Goal: Transaction & Acquisition: Purchase product/service

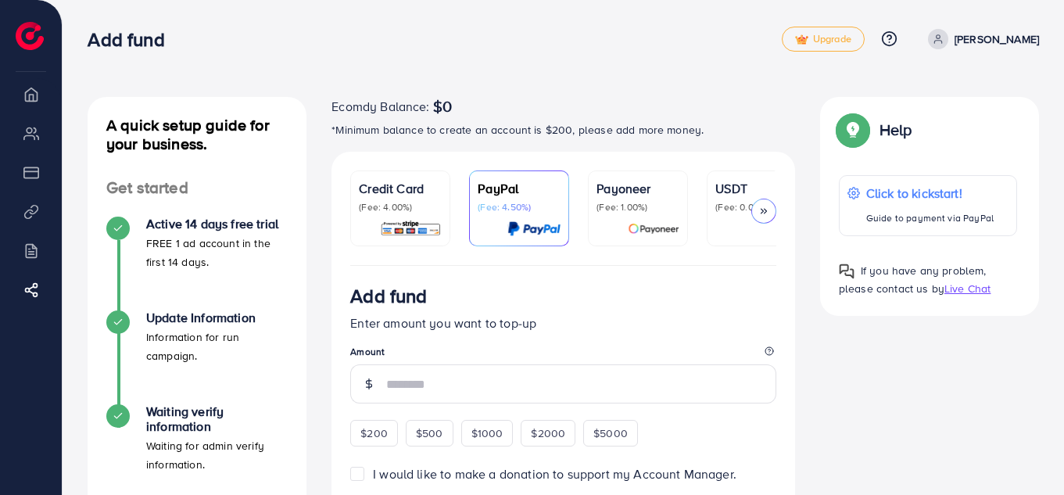
click at [765, 208] on icon at bounding box center [763, 211] width 11 height 11
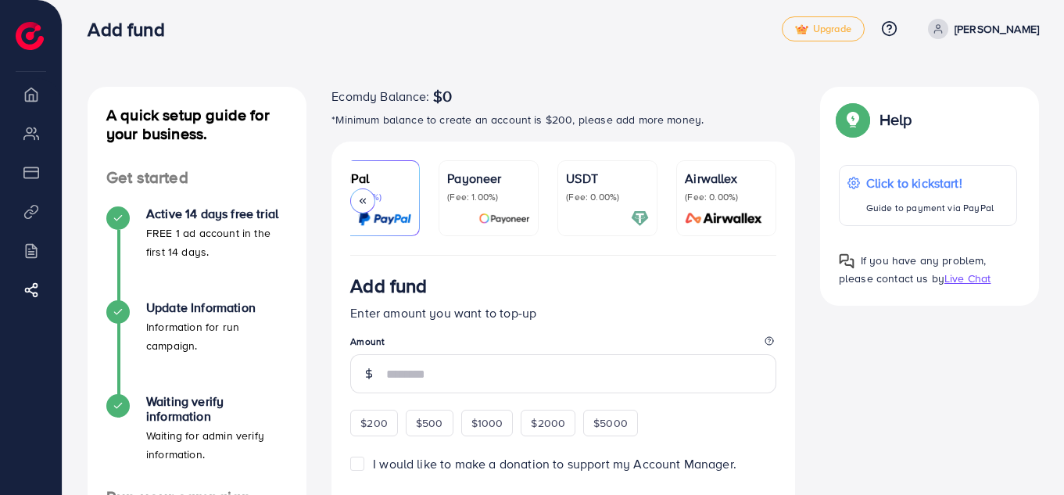
scroll to position [78, 0]
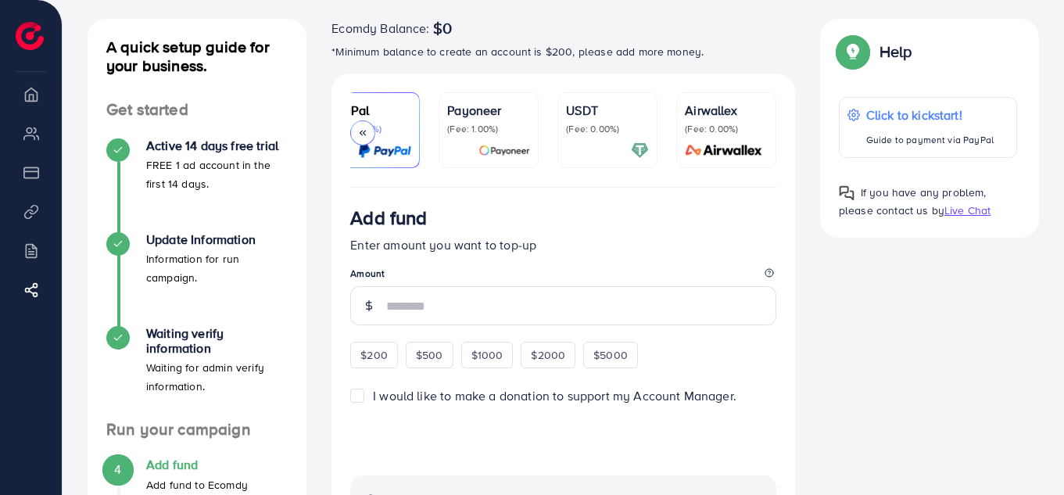
click at [366, 135] on icon at bounding box center [362, 132] width 11 height 11
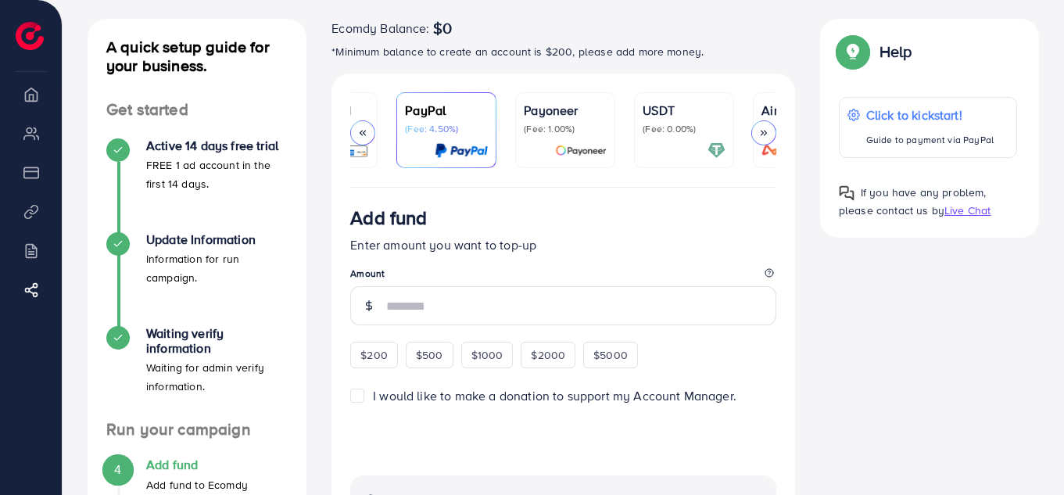
scroll to position [0, 0]
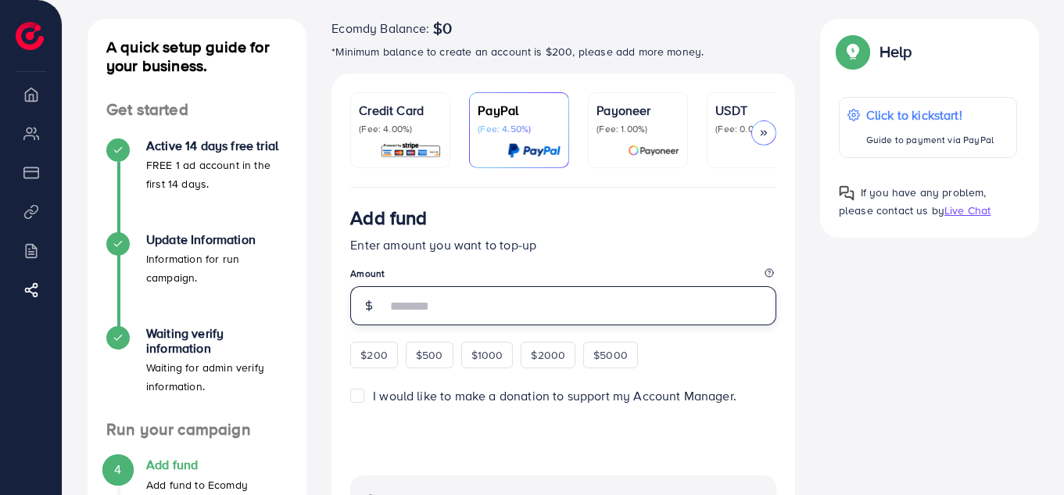
click at [409, 309] on input "number" at bounding box center [581, 305] width 390 height 39
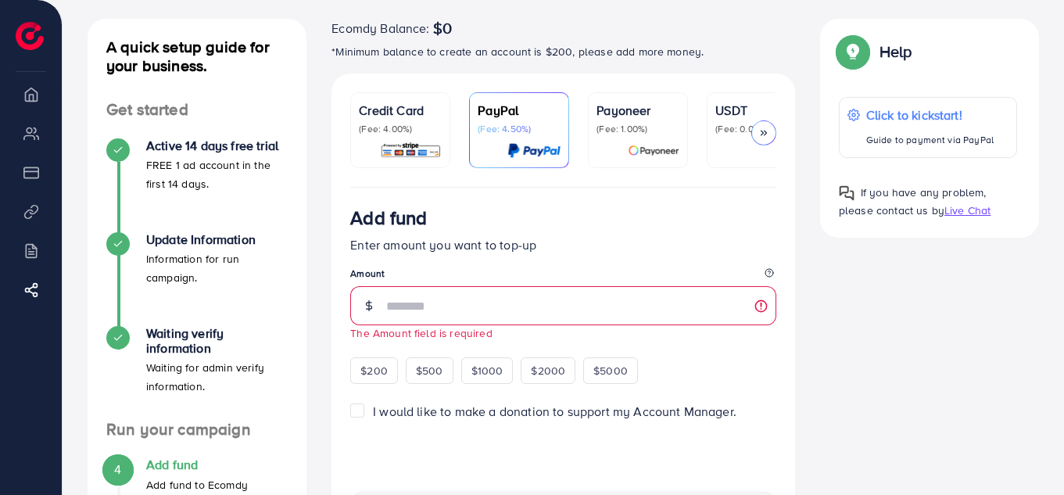
click at [772, 136] on div at bounding box center [763, 132] width 25 height 25
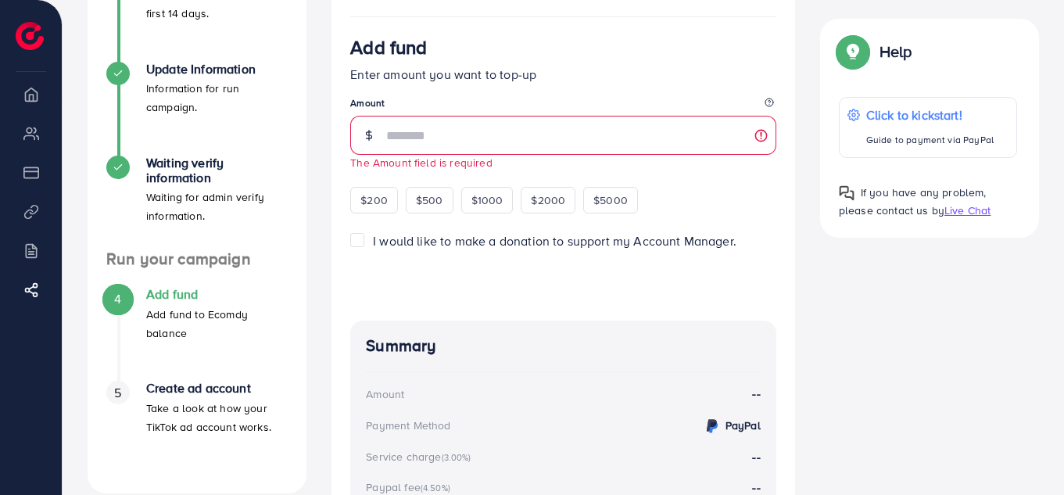
scroll to position [241, 0]
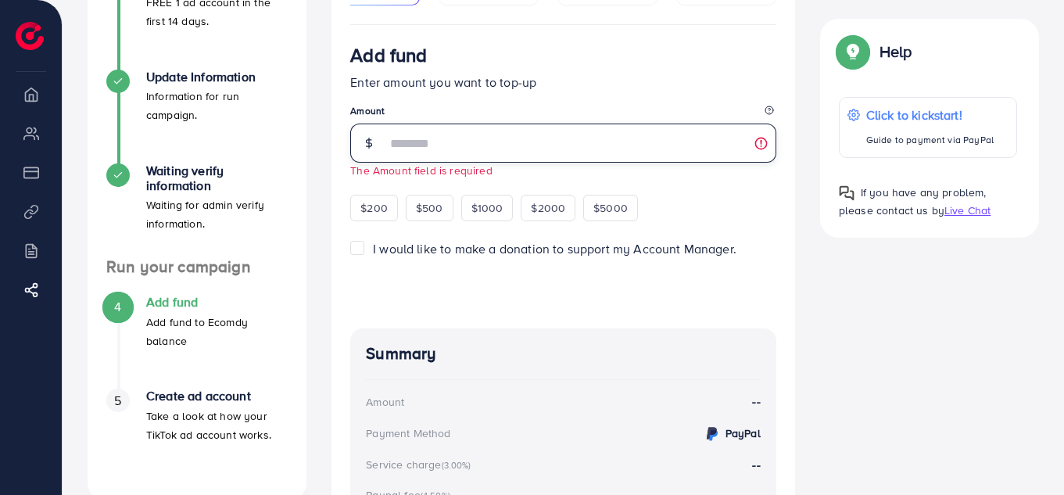
click at [497, 149] on input "number" at bounding box center [581, 143] width 390 height 39
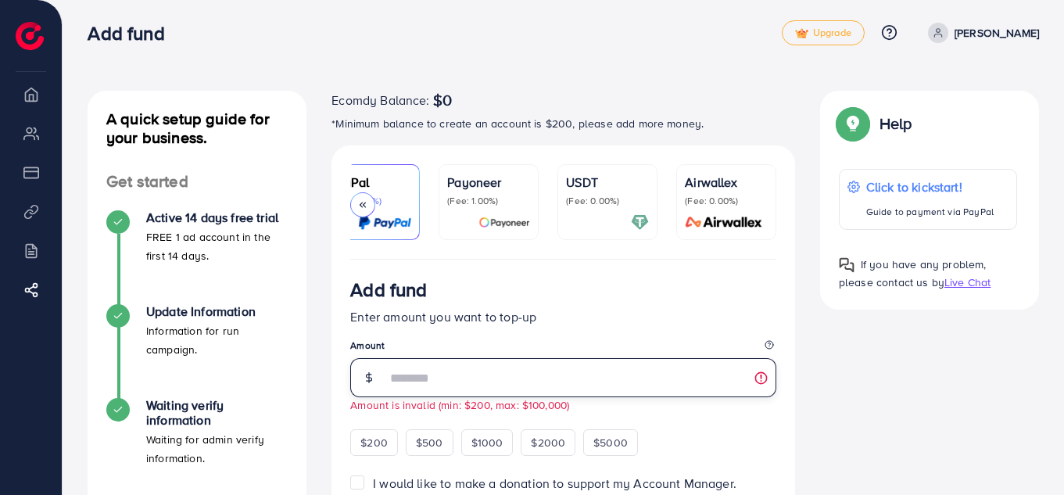
scroll to position [0, 0]
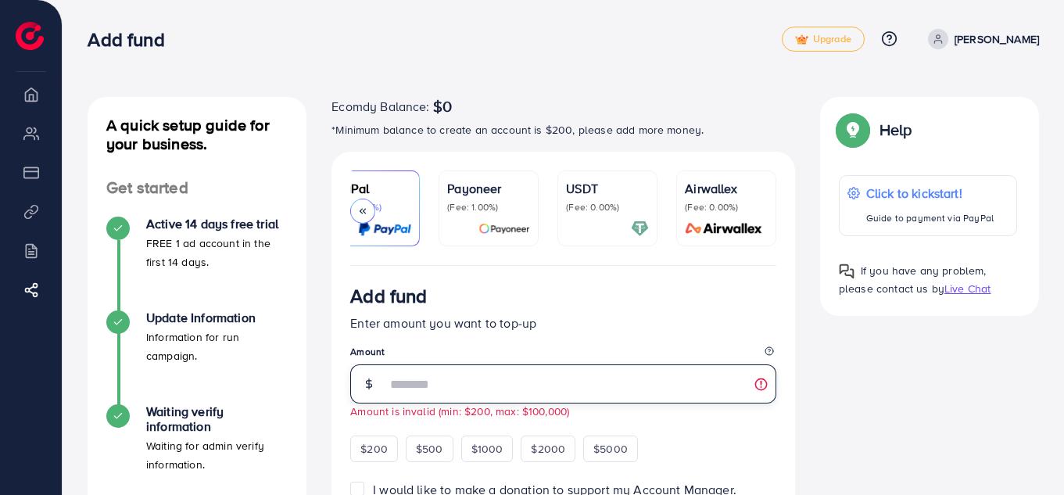
type input "*"
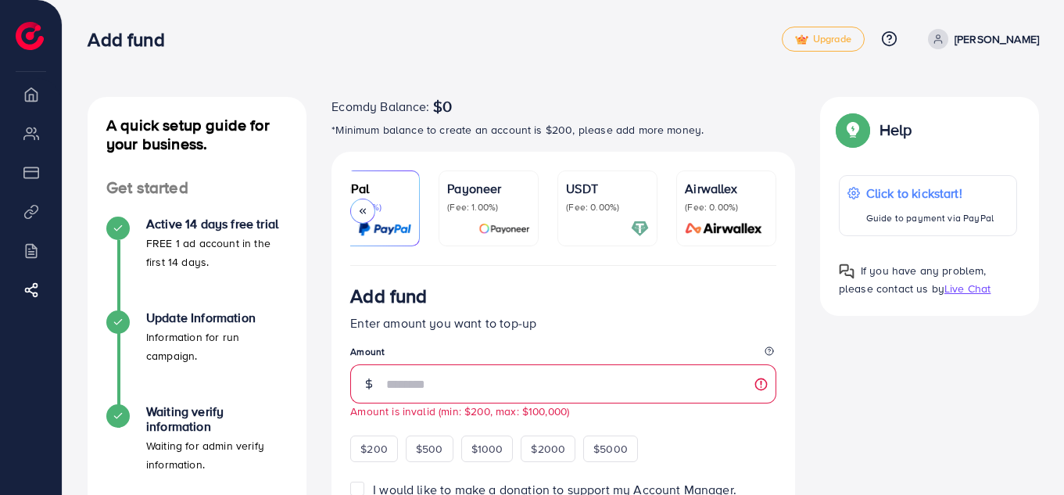
click at [29, 41] on img at bounding box center [30, 36] width 28 height 28
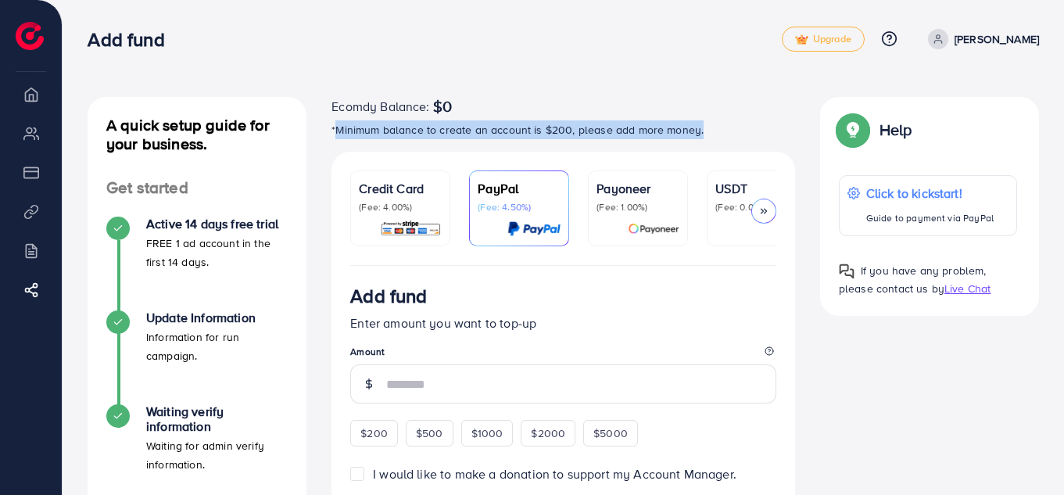
drag, startPoint x: 334, startPoint y: 124, endPoint x: 701, endPoint y: 144, distance: 367.2
click at [701, 144] on div "Ecomdy Balance: $0 *Minimum balance to create an account is $200, please add mo…" at bounding box center [564, 124] width 464 height 55
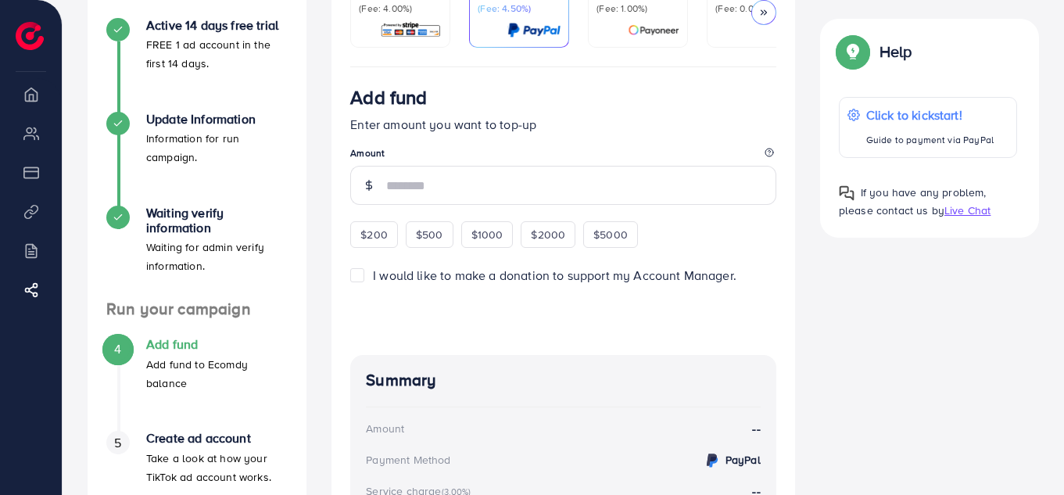
scroll to position [235, 0]
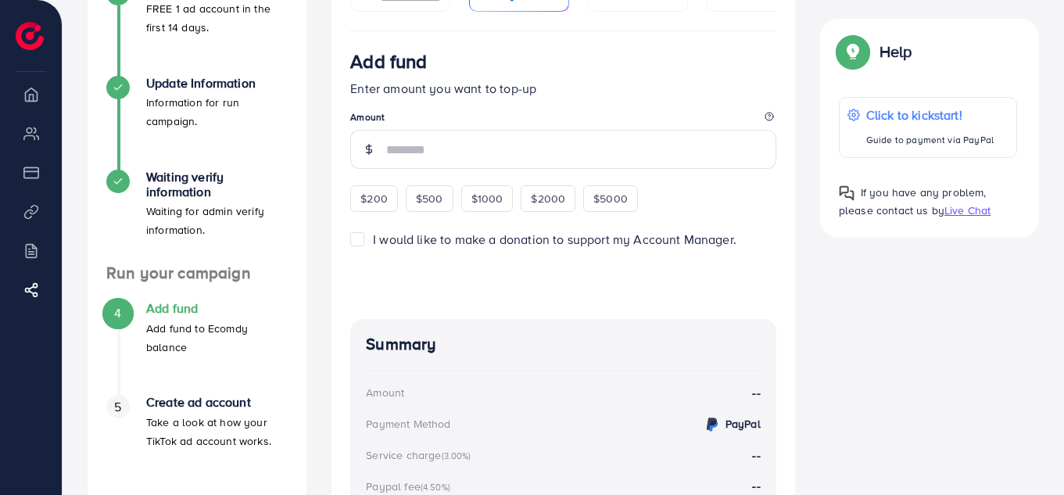
click at [119, 306] on span "4" at bounding box center [117, 313] width 7 height 18
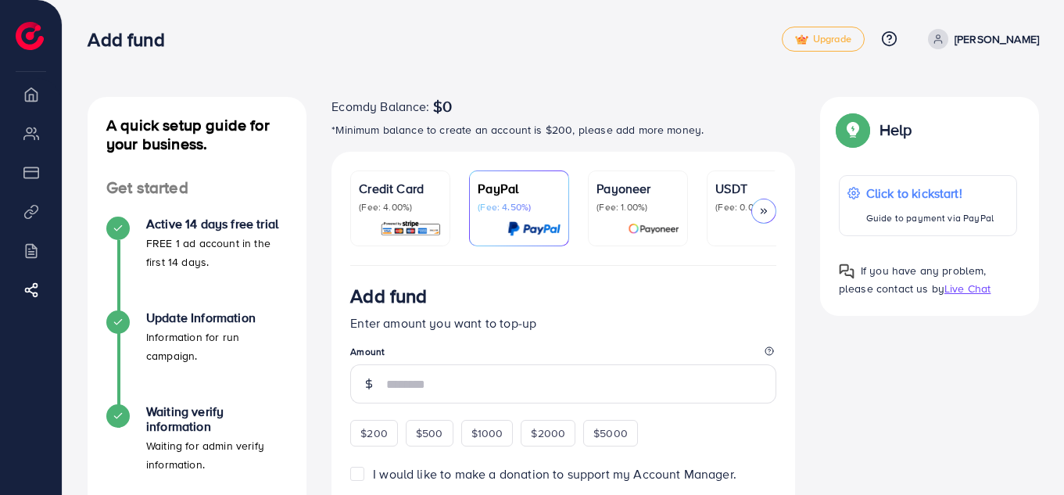
click at [36, 142] on li "My ad accounts" at bounding box center [31, 132] width 62 height 31
drag, startPoint x: 23, startPoint y: 55, endPoint x: 22, endPoint y: 81, distance: 25.8
click at [23, 66] on div "Ecomdy Balance $0 Overview My ad accounts Payment Product Links Billing Affilia…" at bounding box center [31, 247] width 63 height 495
drag, startPoint x: 34, startPoint y: 95, endPoint x: 45, endPoint y: 128, distance: 34.4
click at [35, 95] on li "Overview" at bounding box center [31, 93] width 62 height 31
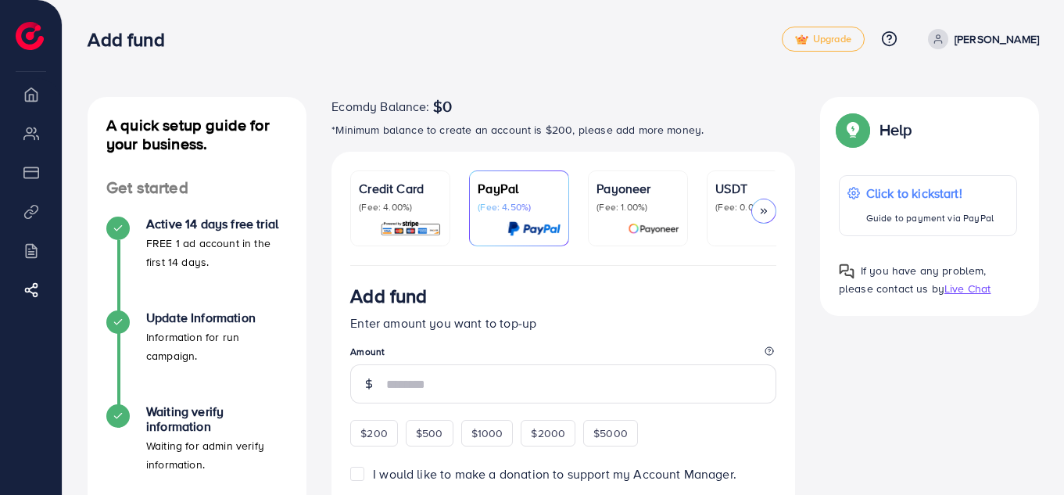
drag, startPoint x: 21, startPoint y: 203, endPoint x: 29, endPoint y: 214, distance: 14.1
click at [25, 209] on li "Product Links" at bounding box center [31, 210] width 62 height 31
click at [34, 292] on line at bounding box center [35, 292] width 5 height 2
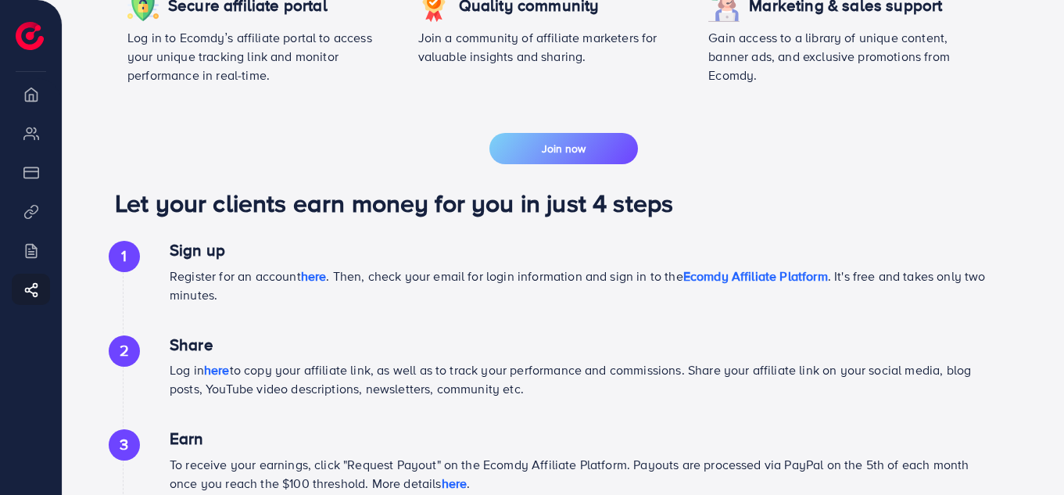
scroll to position [370, 0]
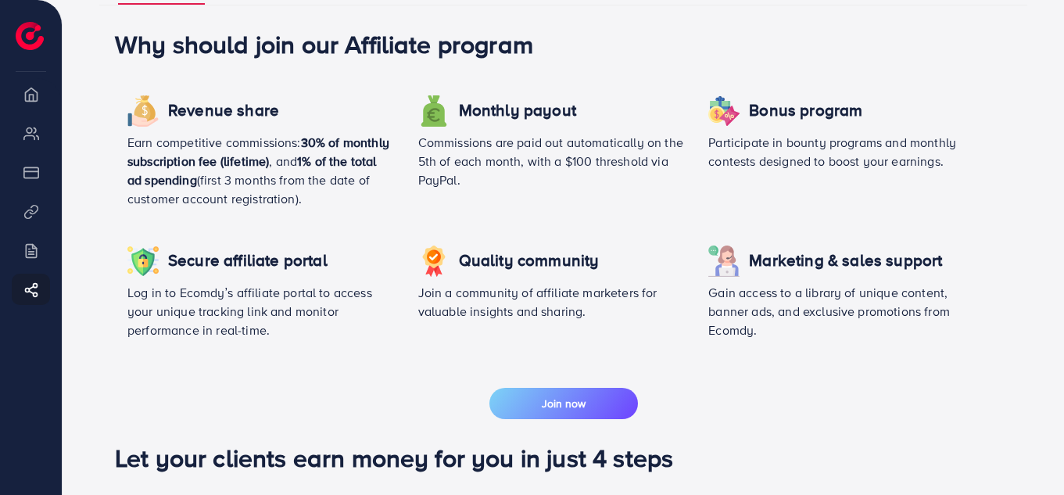
click at [33, 30] on img at bounding box center [30, 36] width 28 height 28
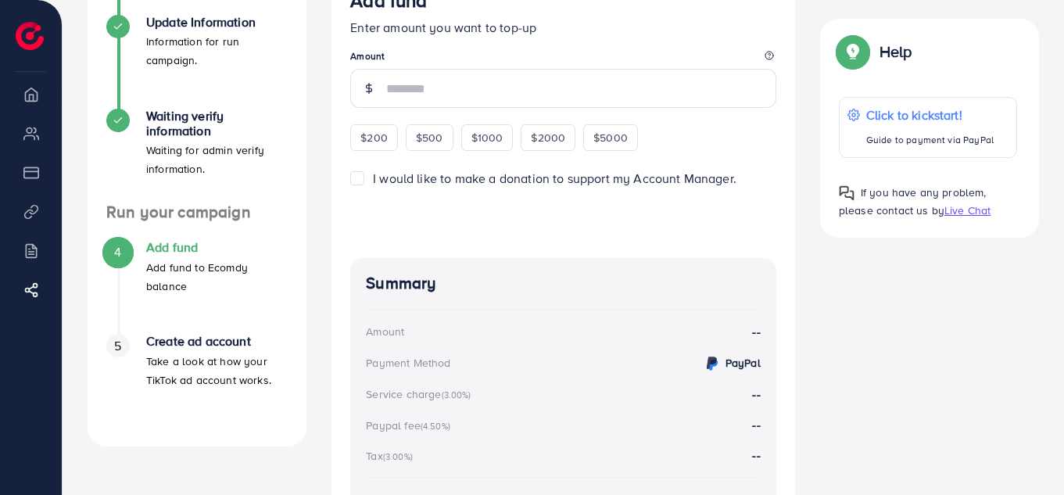
scroll to position [313, 0]
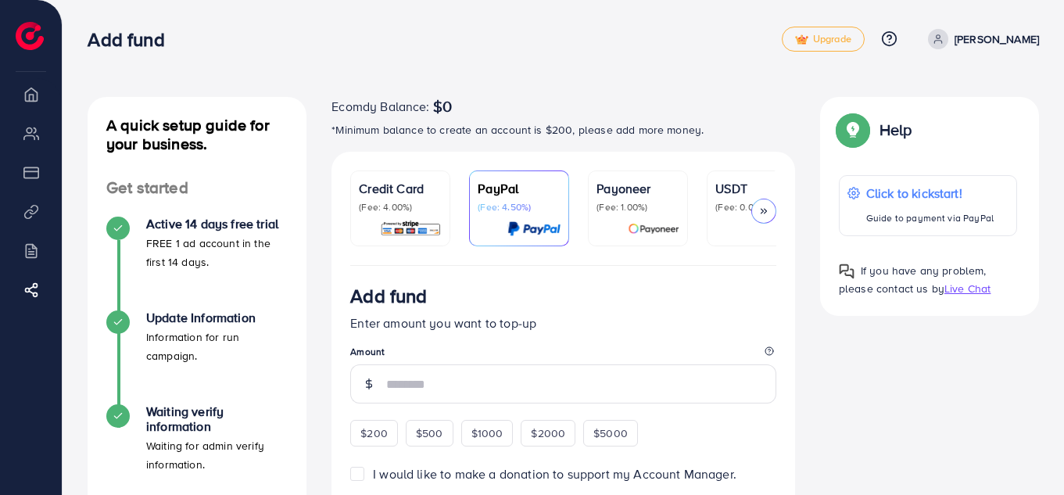
click at [944, 40] on icon at bounding box center [938, 39] width 11 height 11
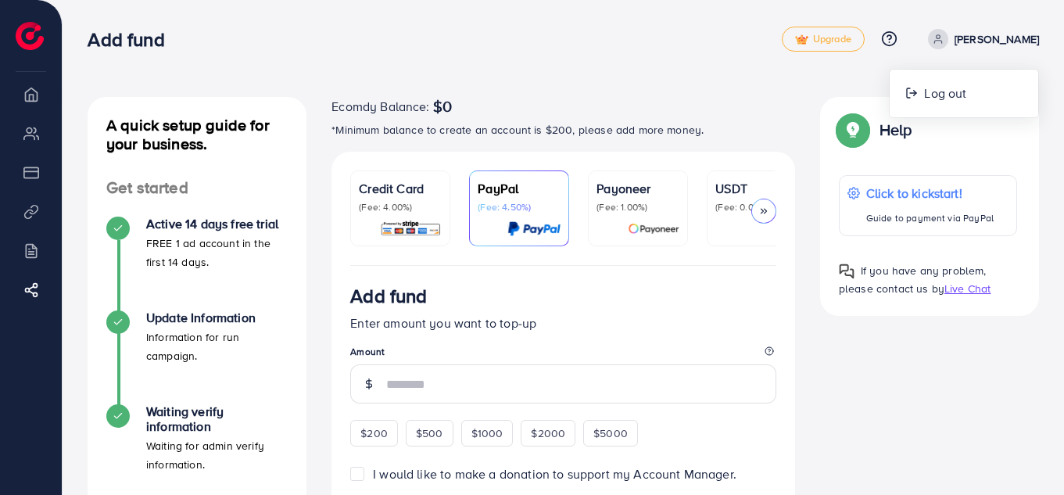
click at [944, 40] on icon at bounding box center [938, 39] width 11 height 11
drag, startPoint x: 980, startPoint y: 34, endPoint x: 1039, endPoint y: 38, distance: 58.8
click at [1063, 33] on div "Add fund Upgrade Help Center Contact Support Plans and Pricing Term and policy …" at bounding box center [532, 475] width 1064 height 951
click at [974, 41] on link "[PERSON_NAME]" at bounding box center [980, 39] width 117 height 20
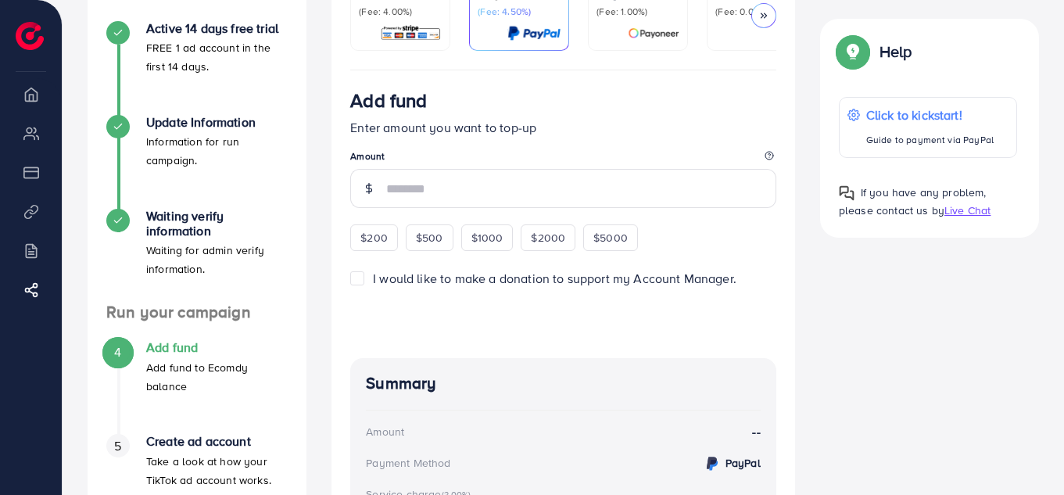
scroll to position [235, 0]
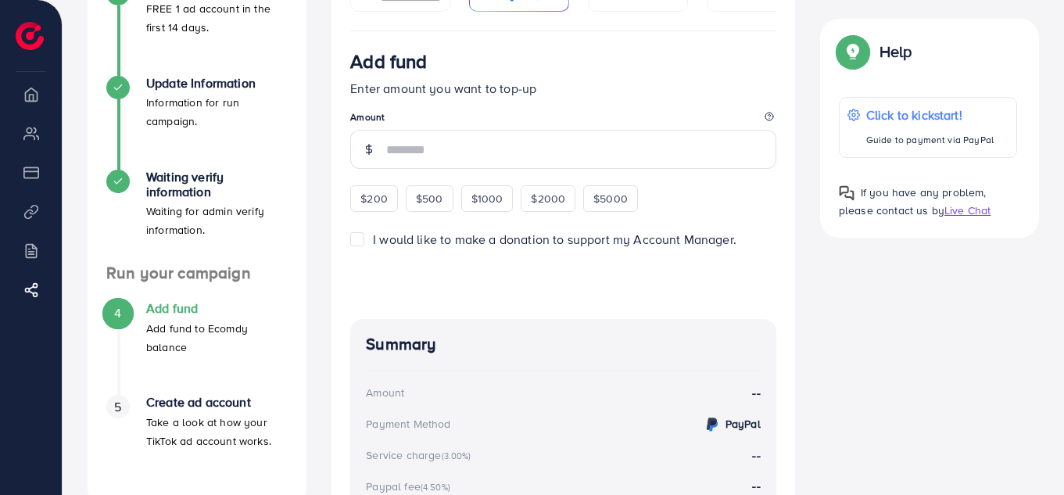
click at [974, 209] on span "Live Chat" at bounding box center [968, 211] width 46 height 16
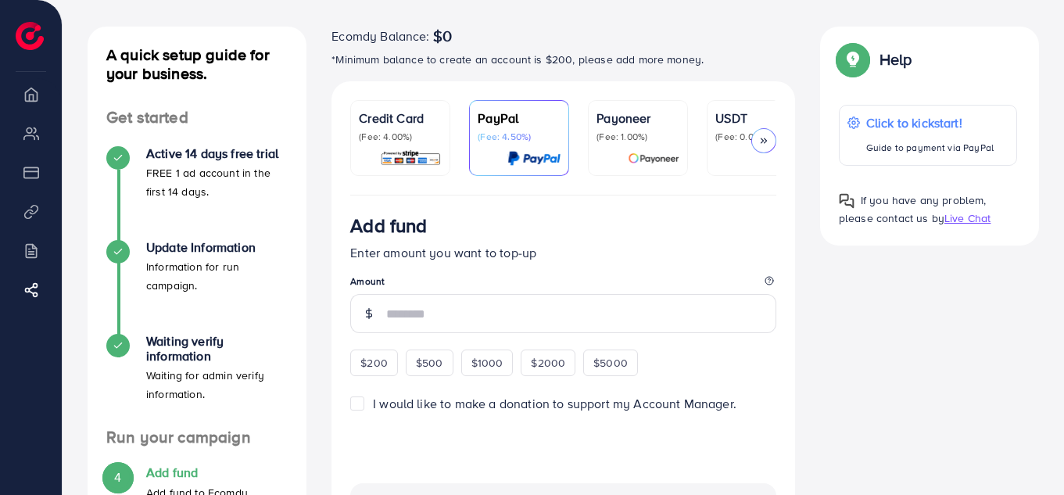
scroll to position [0, 0]
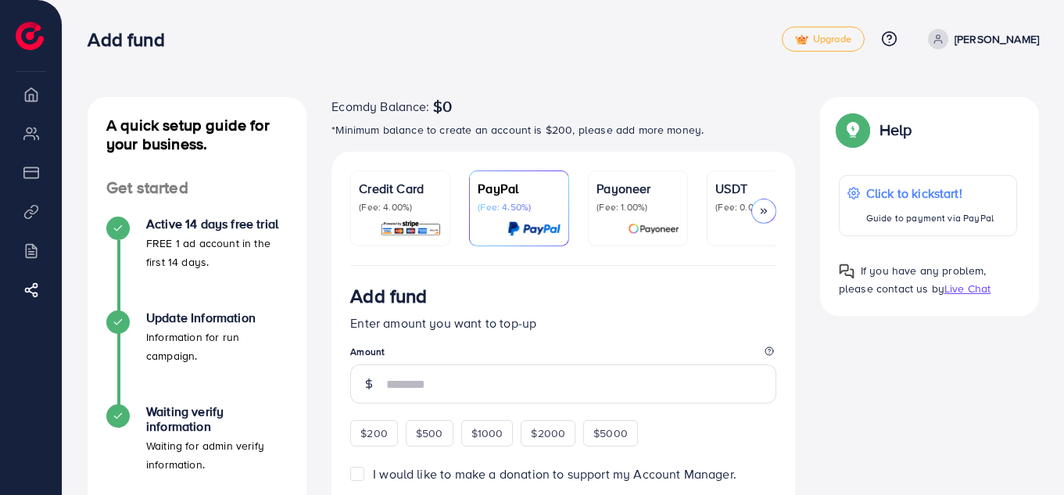
click at [760, 210] on icon at bounding box center [763, 211] width 11 height 11
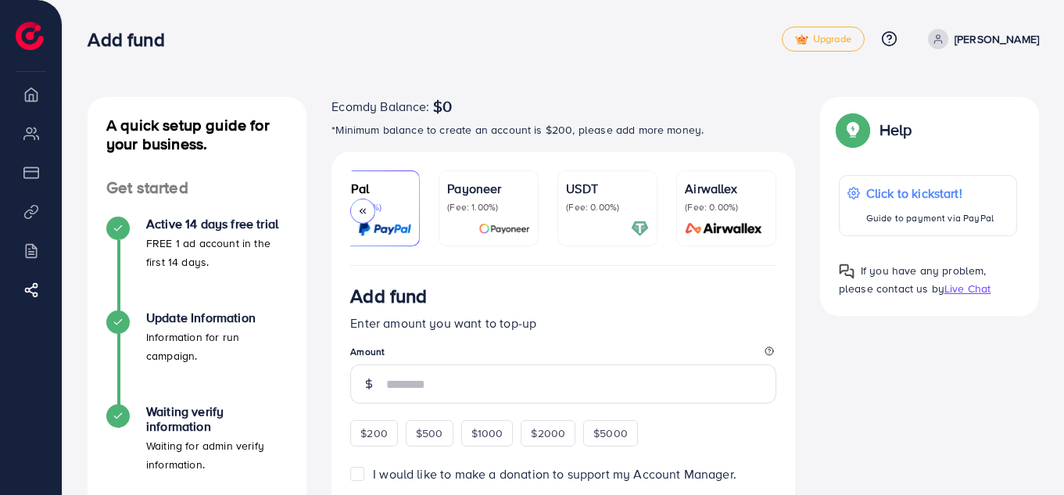
click at [760, 210] on p "(Fee: 0.00%)" at bounding box center [726, 207] width 83 height 13
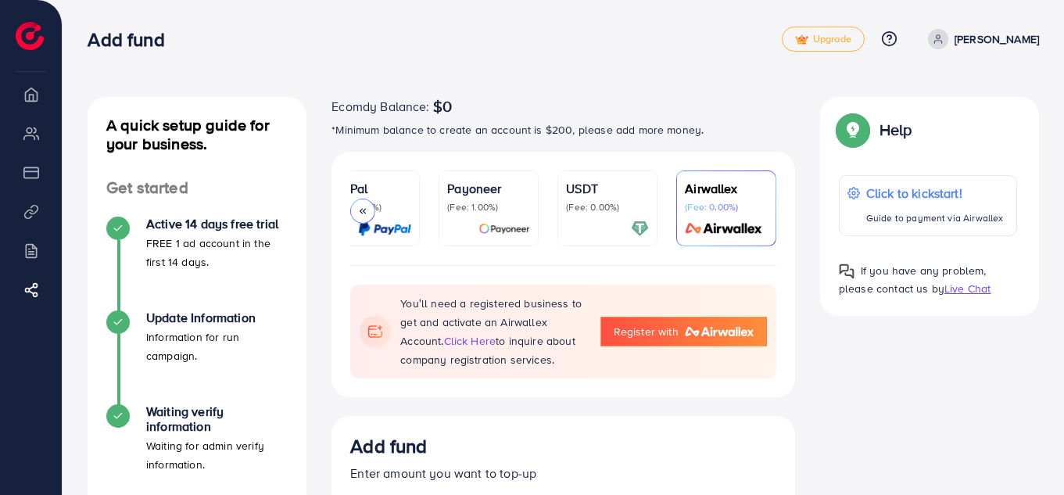
click at [670, 331] on span "Register with" at bounding box center [646, 332] width 65 height 16
click at [678, 335] on span "Register with" at bounding box center [646, 332] width 65 height 16
click at [717, 206] on p "(Fee: 0.00%)" at bounding box center [726, 207] width 83 height 13
click at [658, 335] on span "Register with" at bounding box center [646, 332] width 65 height 16
click at [691, 336] on img at bounding box center [719, 331] width 69 height 9
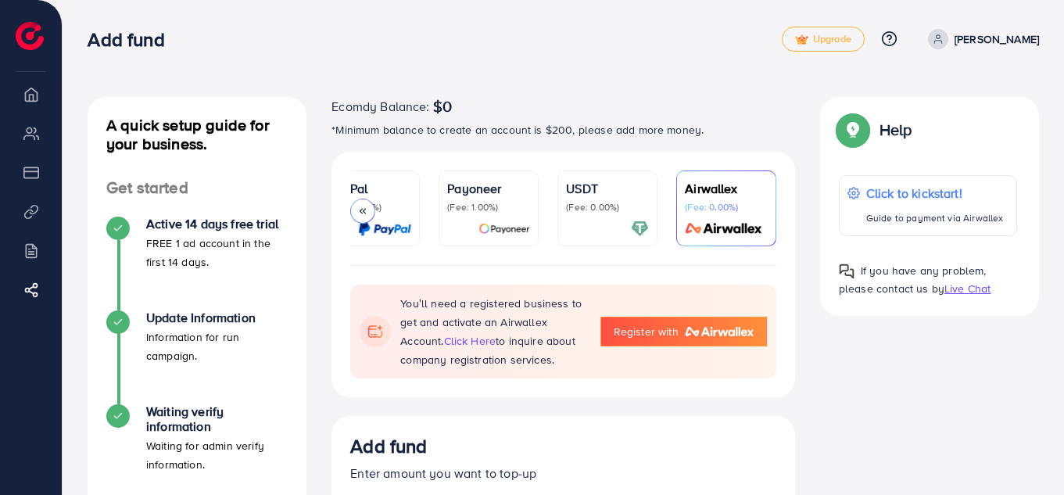
click at [688, 336] on img at bounding box center [719, 331] width 69 height 9
click at [952, 289] on span "Live Chat" at bounding box center [968, 289] width 46 height 16
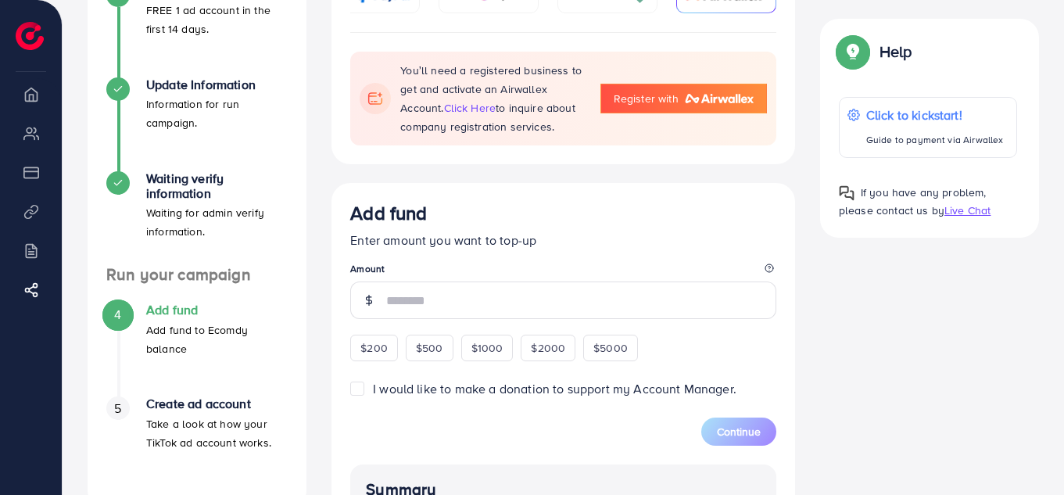
scroll to position [235, 0]
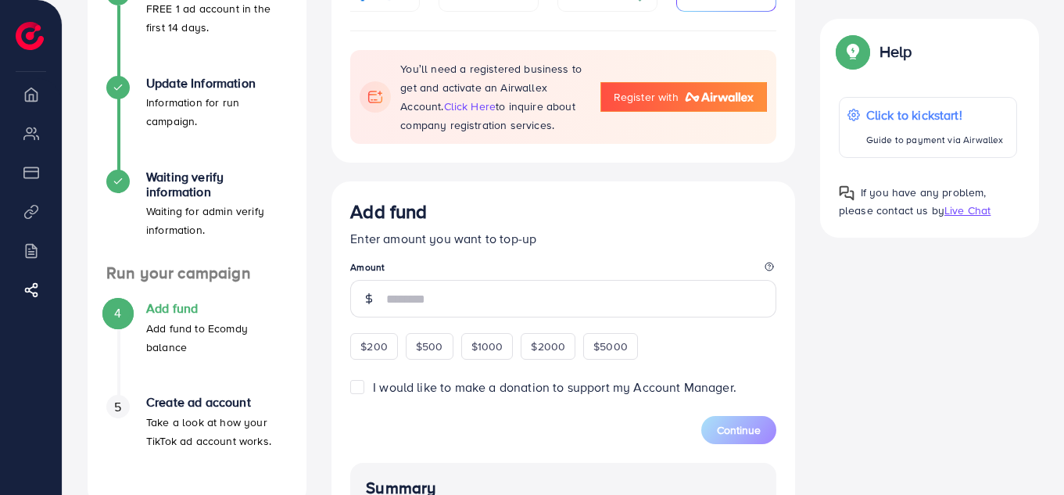
click at [127, 310] on div "4" at bounding box center [117, 312] width 23 height 23
click at [126, 310] on div "4" at bounding box center [117, 312] width 23 height 23
click at [122, 408] on div "5" at bounding box center [117, 406] width 23 height 23
click at [772, 271] on icon at bounding box center [769, 266] width 9 height 9
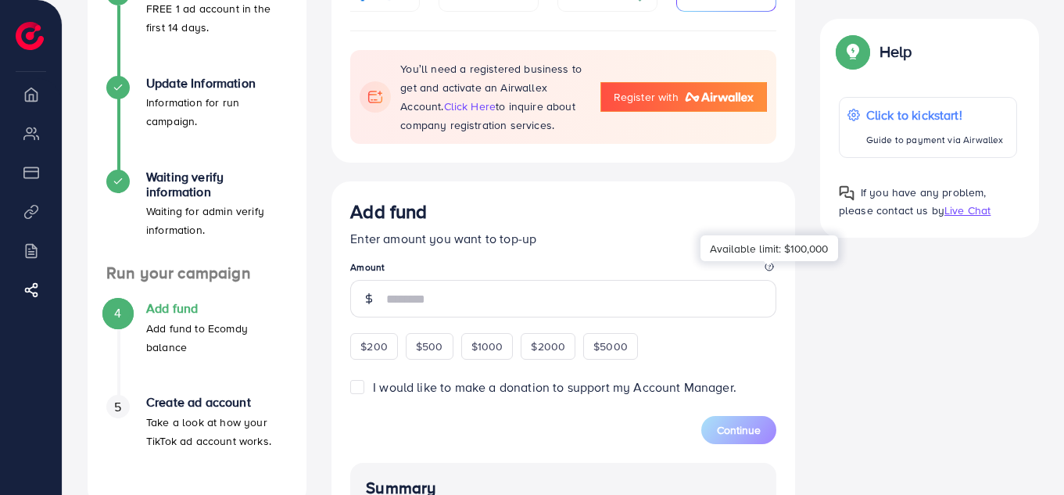
click at [772, 271] on icon at bounding box center [769, 266] width 9 height 9
